Goal: Find contact information: Find contact information

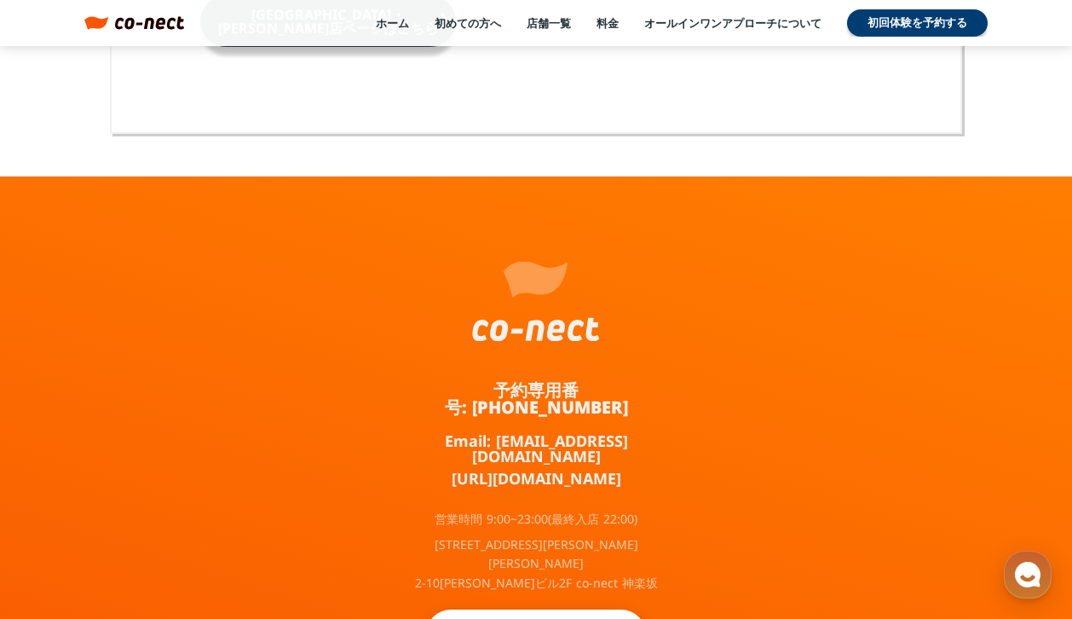
scroll to position [11206, 0]
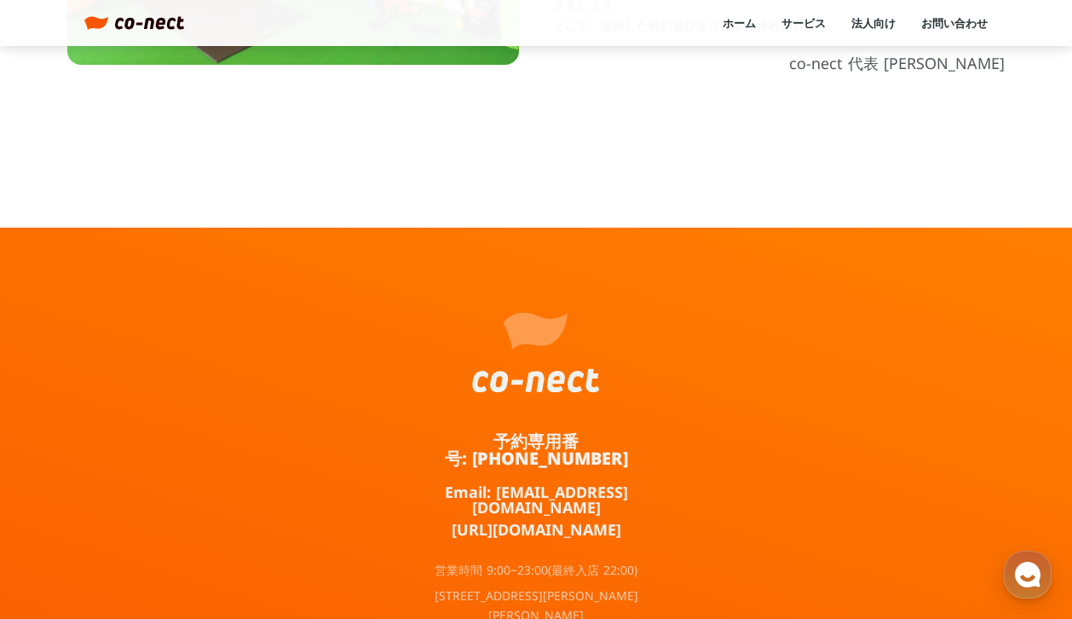
scroll to position [989, 0]
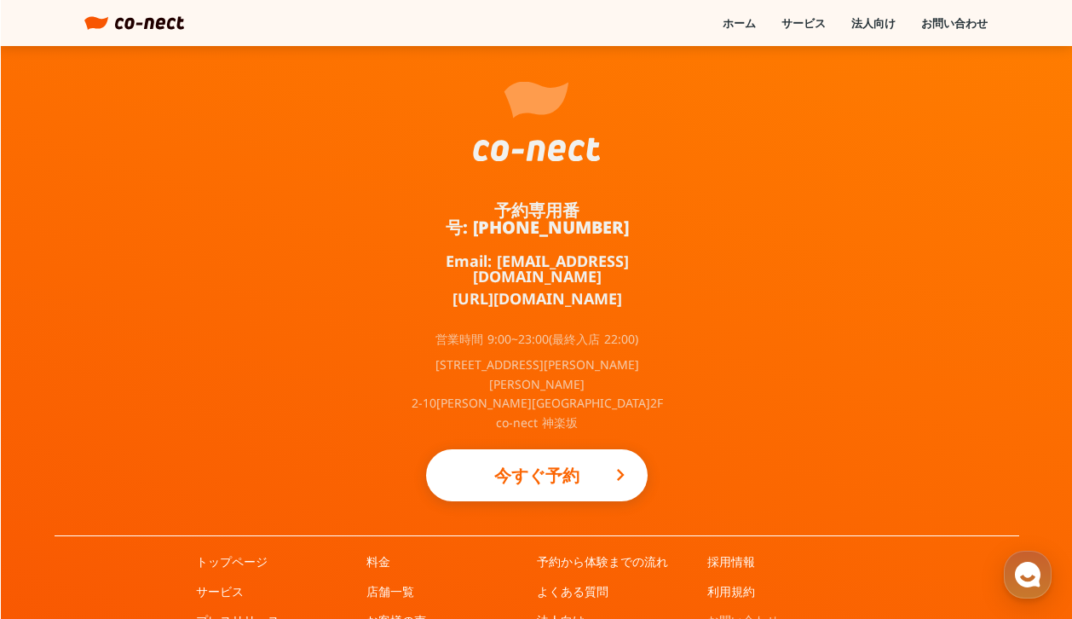
click at [747, 612] on link "お問い合わせ" at bounding box center [743, 620] width 72 height 17
